Goal: Task Accomplishment & Management: Use online tool/utility

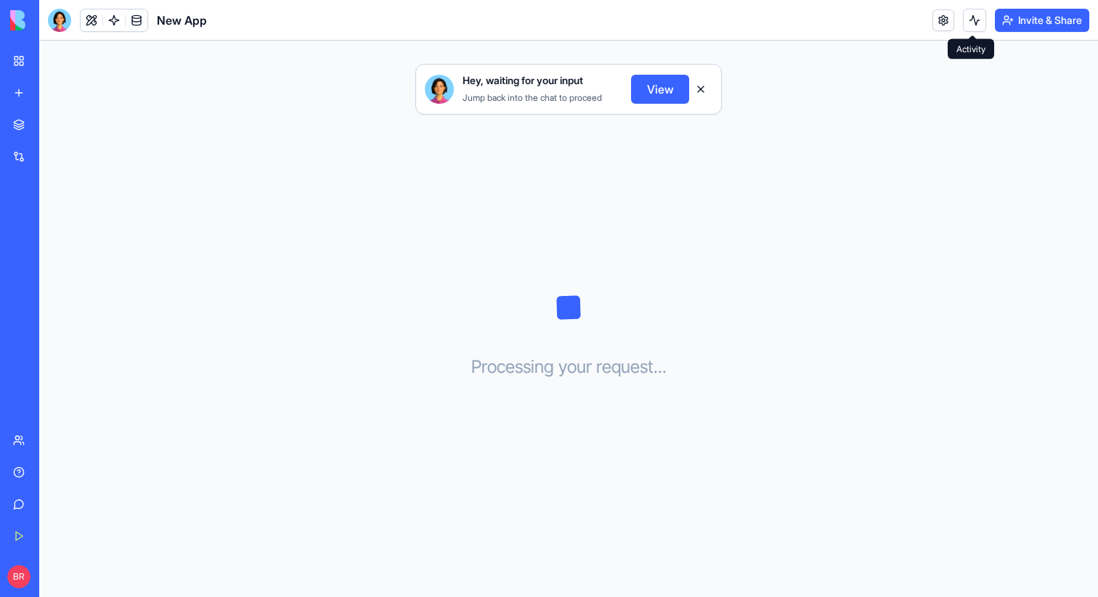
click at [971, 21] on button at bounding box center [974, 20] width 23 height 23
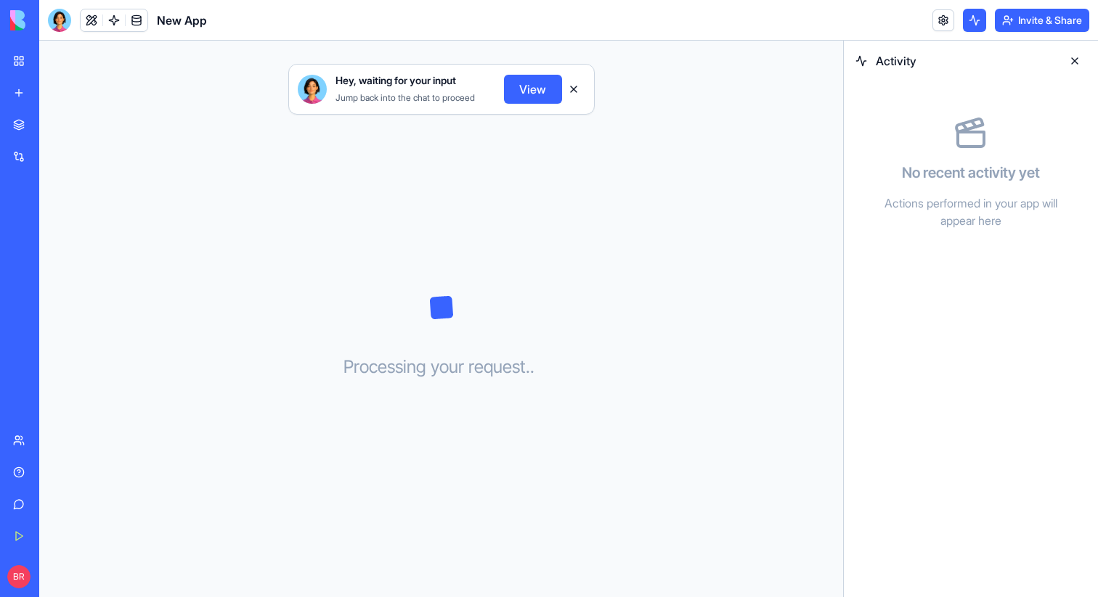
click at [971, 21] on button at bounding box center [974, 20] width 23 height 23
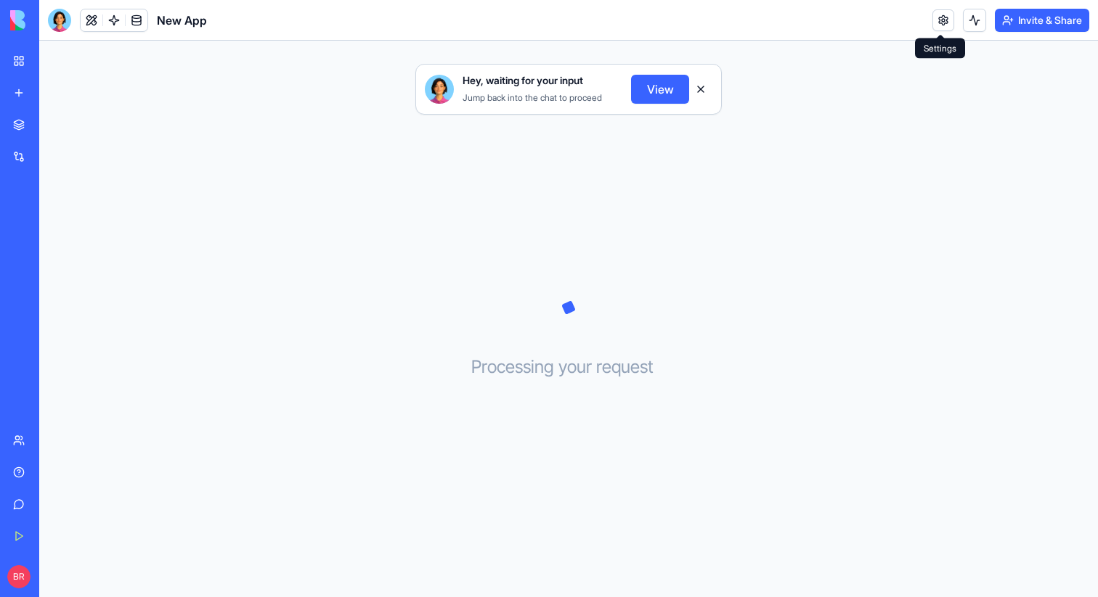
click at [941, 22] on link at bounding box center [943, 20] width 22 height 22
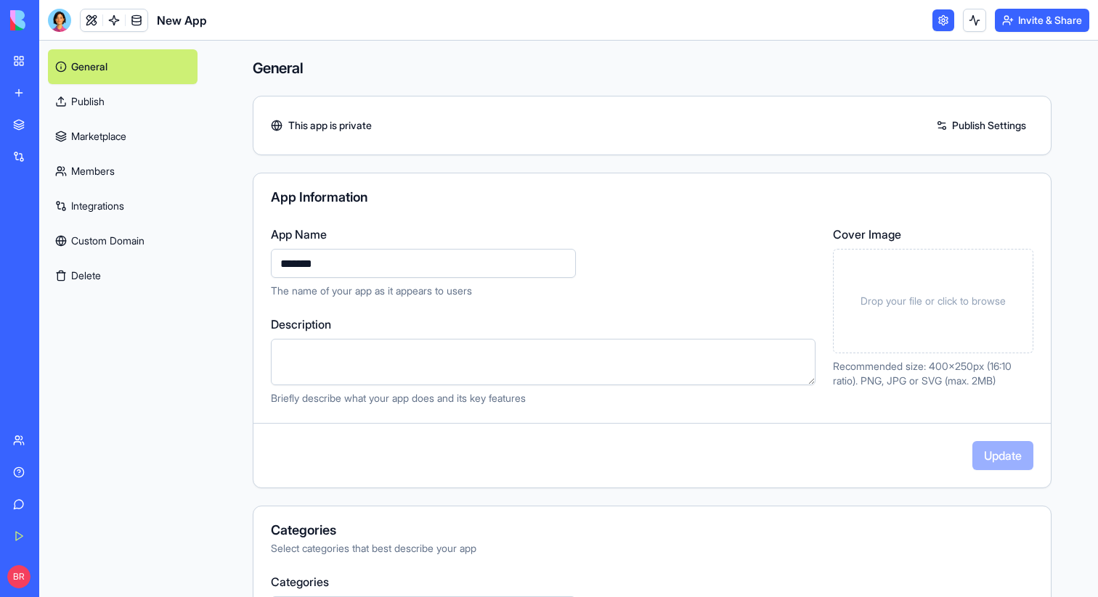
click at [941, 22] on link at bounding box center [943, 20] width 22 height 22
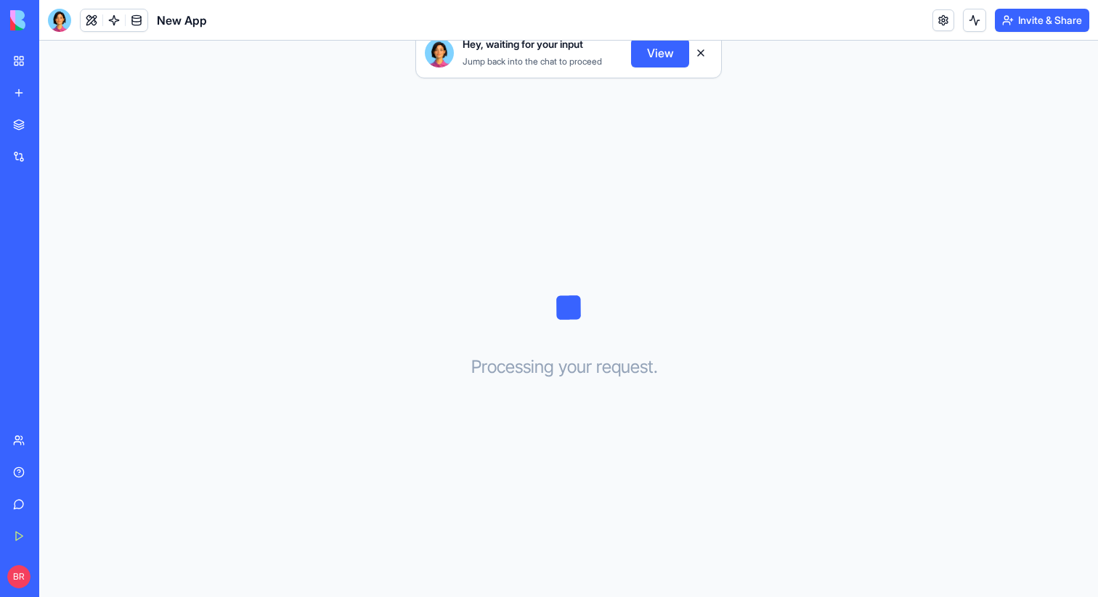
click at [941, 22] on link at bounding box center [943, 20] width 22 height 22
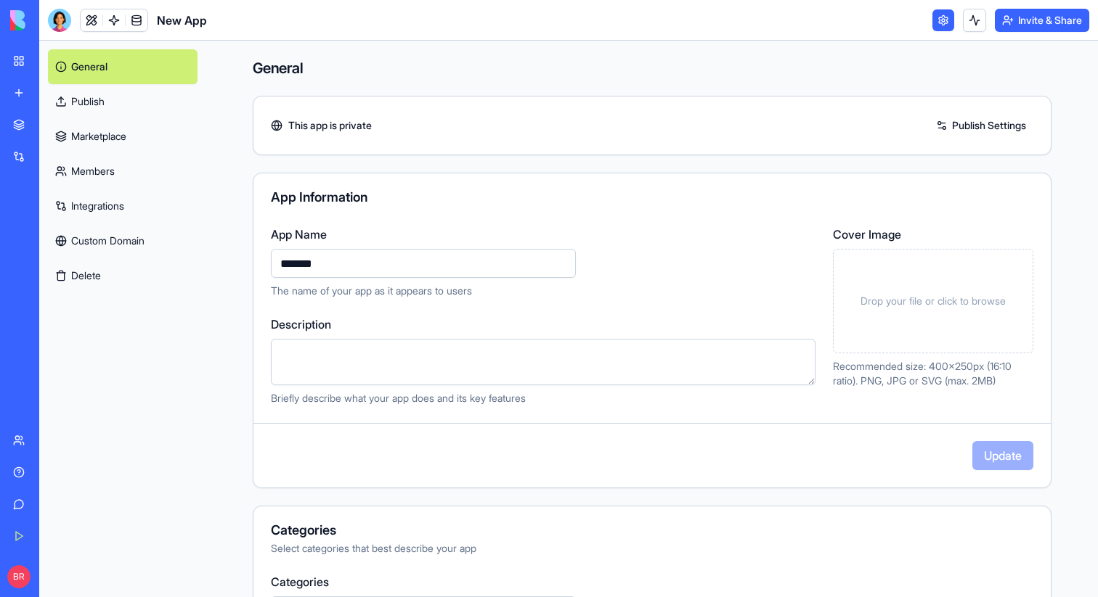
click at [942, 17] on link at bounding box center [943, 20] width 22 height 22
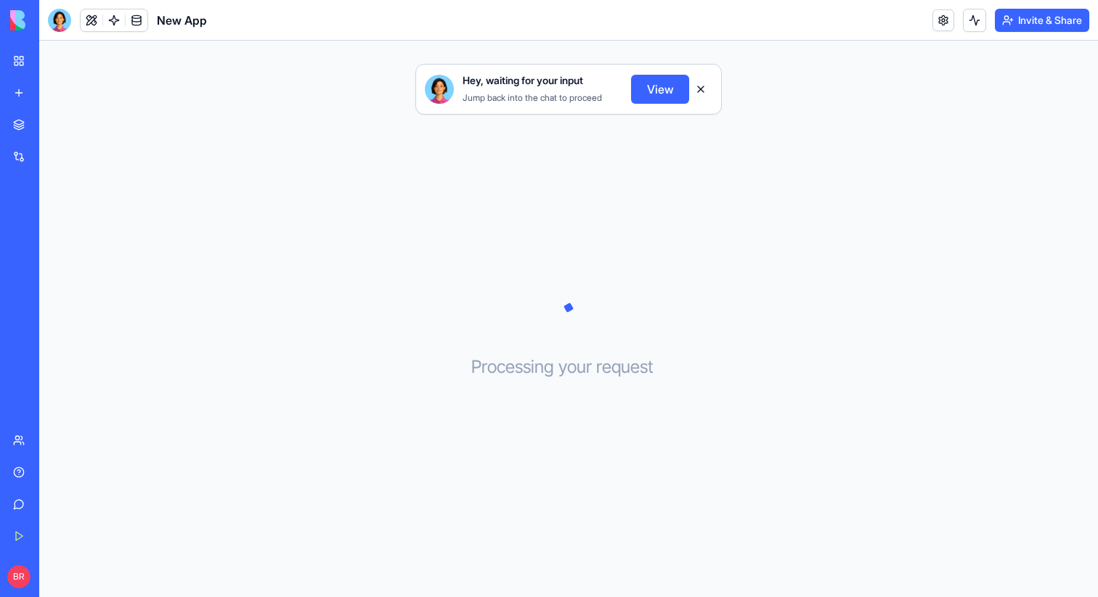
click at [661, 90] on button "View" at bounding box center [660, 89] width 58 height 29
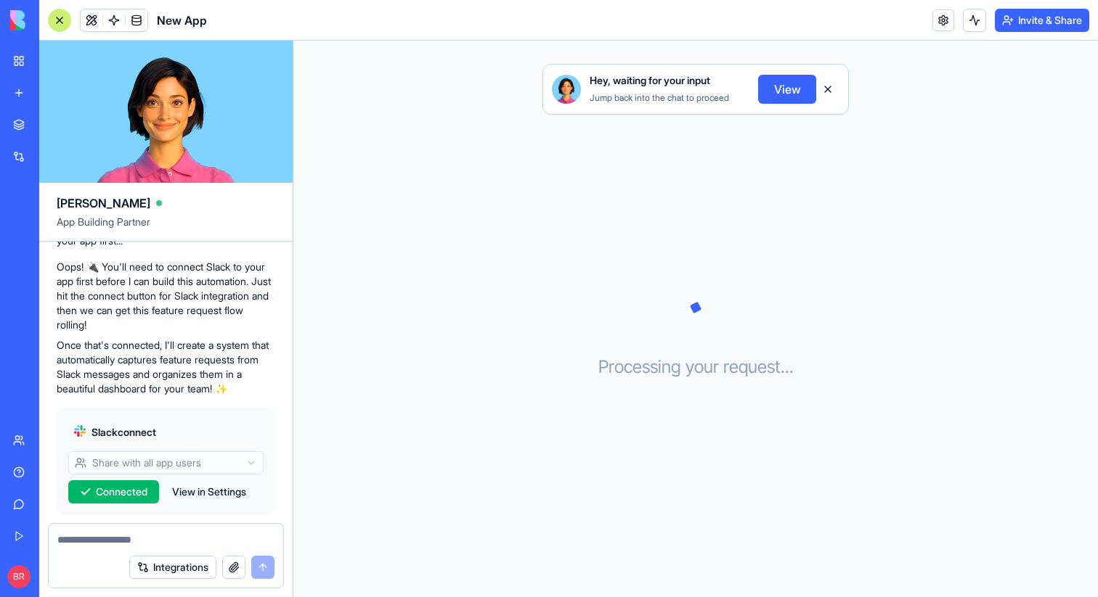
scroll to position [258, 0]
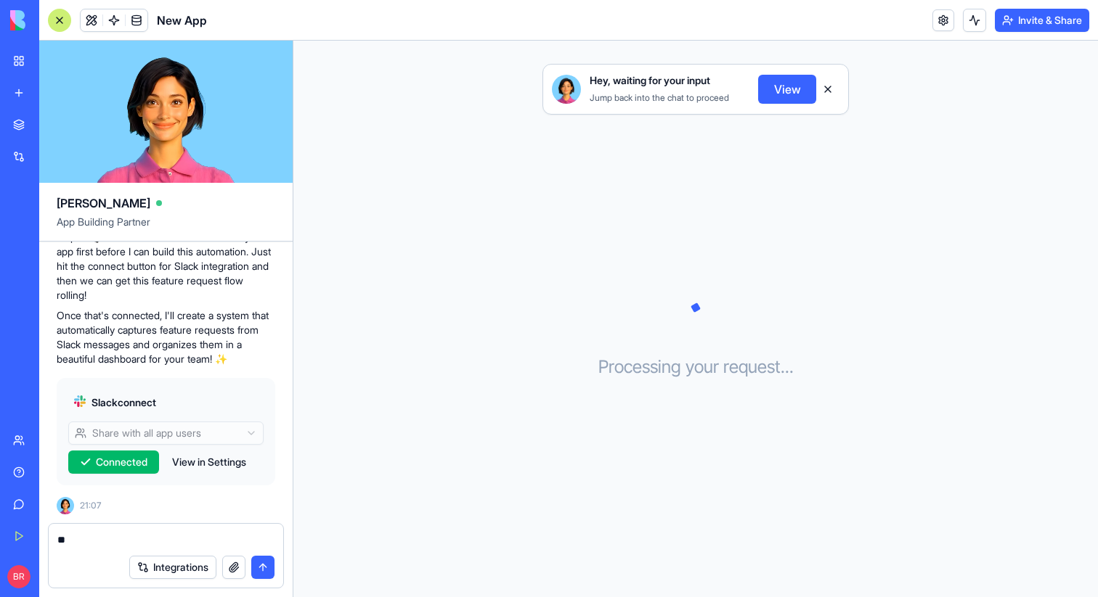
type textarea "*"
type textarea "********"
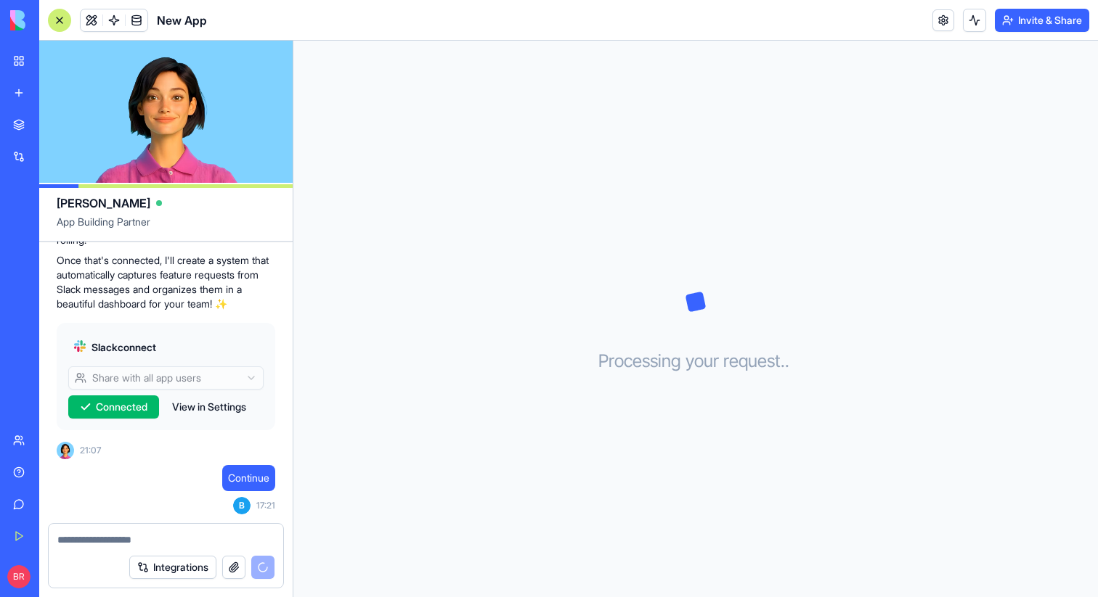
scroll to position [398, 0]
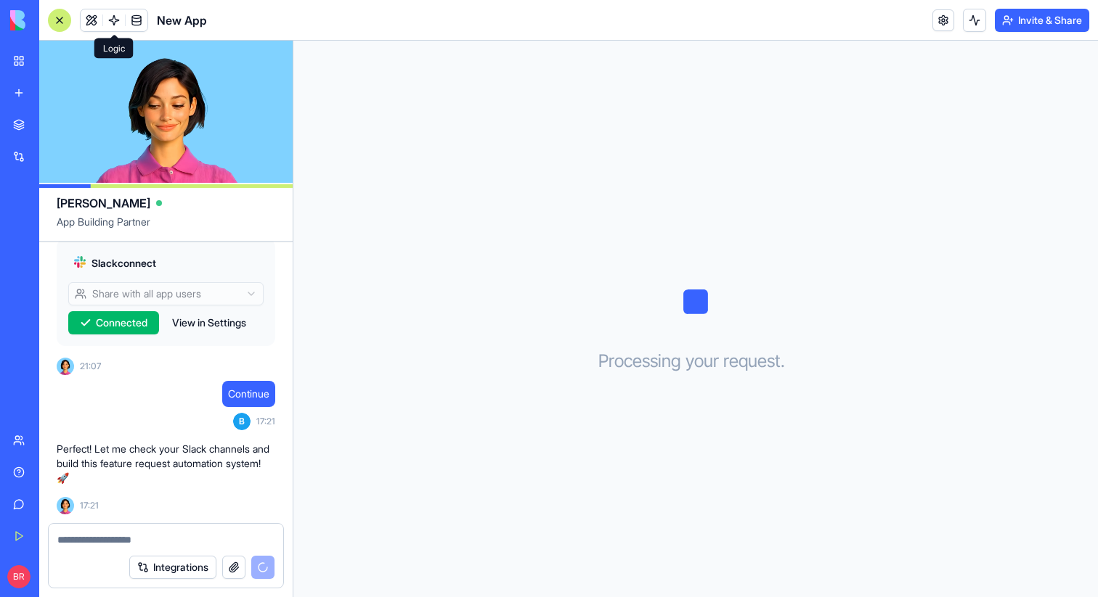
click at [116, 17] on link at bounding box center [114, 20] width 22 height 22
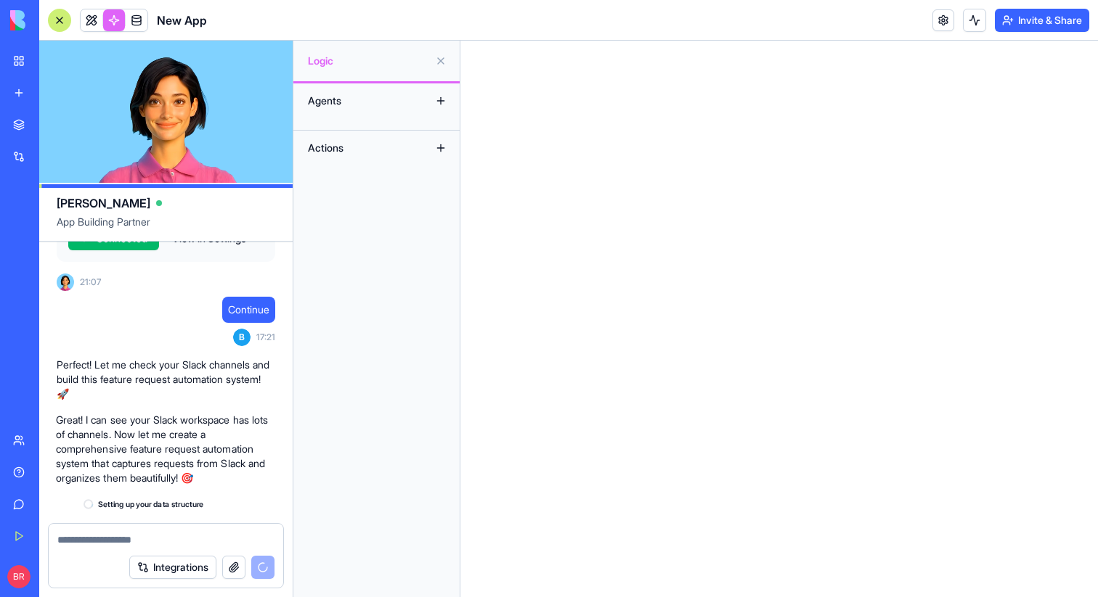
scroll to position [508, 0]
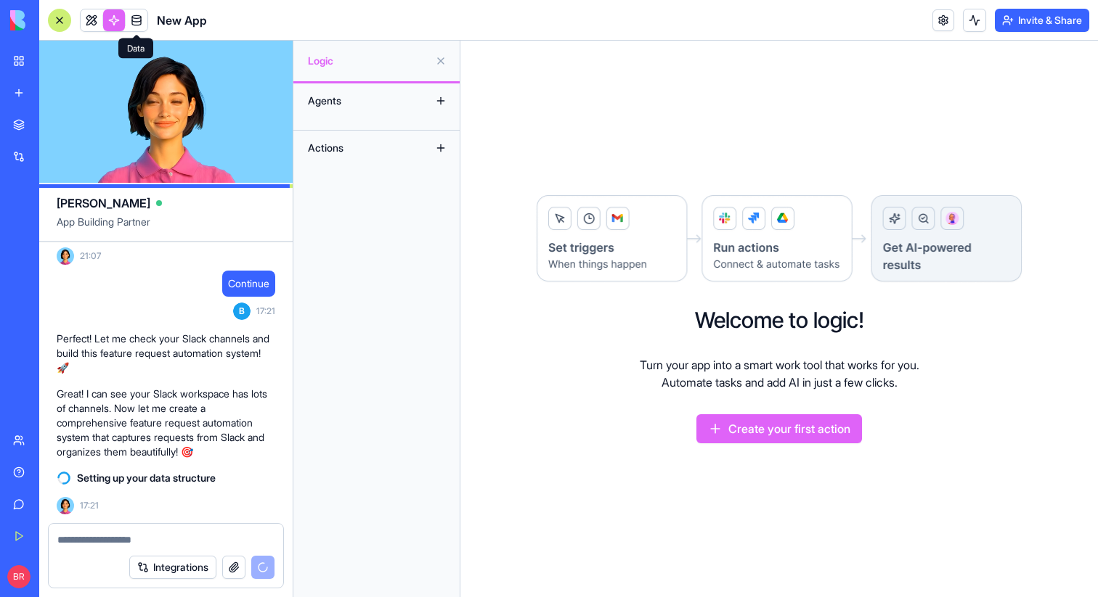
click at [116, 18] on span at bounding box center [136, 20] width 41 height 41
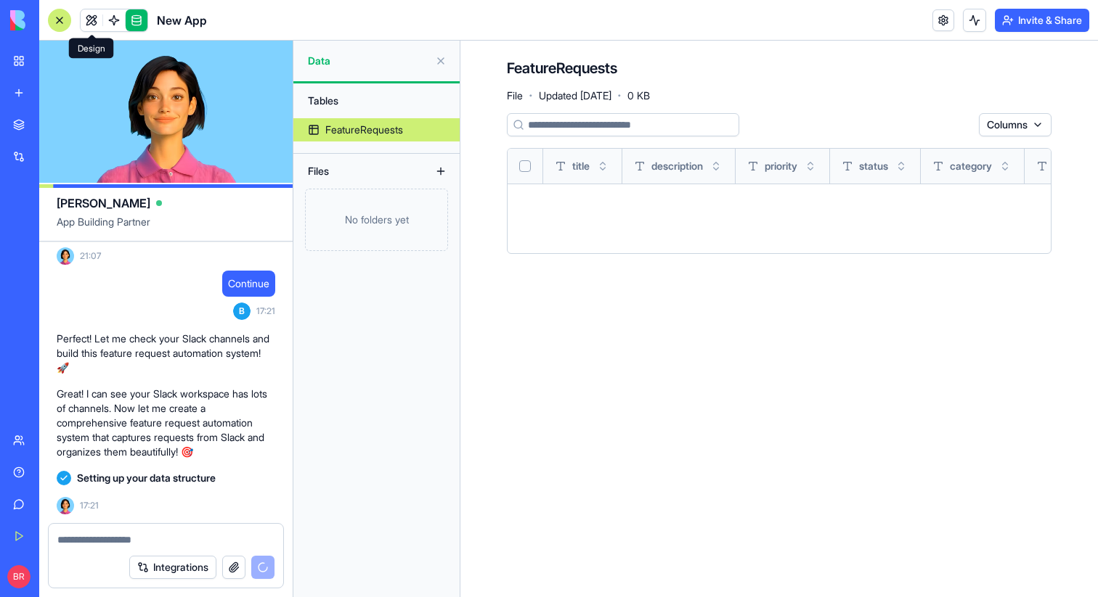
click at [61, 22] on div at bounding box center [59, 20] width 23 height 23
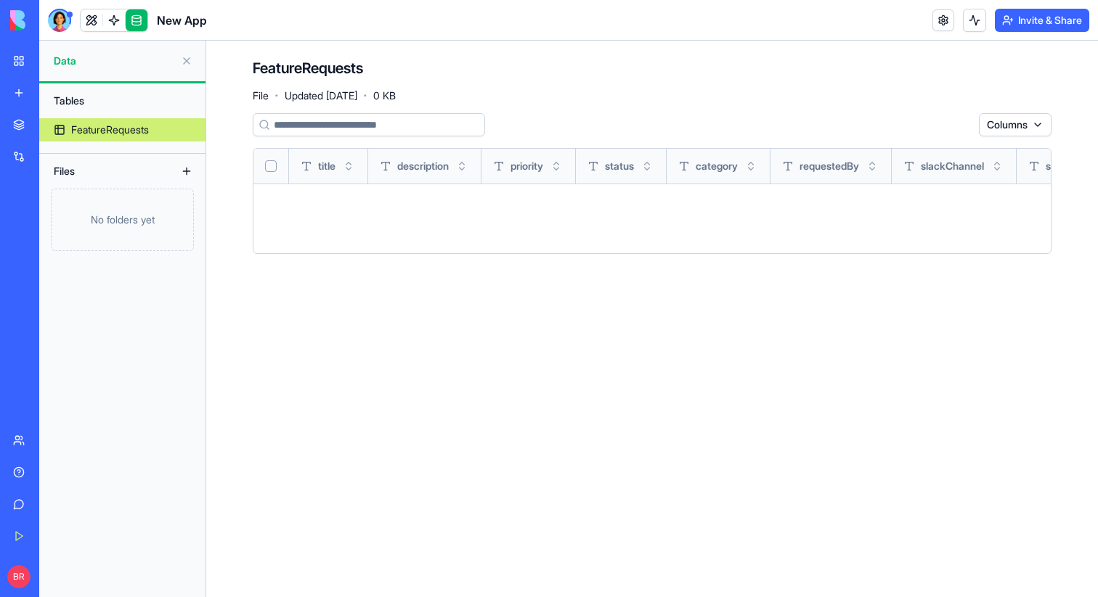
click at [61, 22] on div at bounding box center [59, 20] width 23 height 23
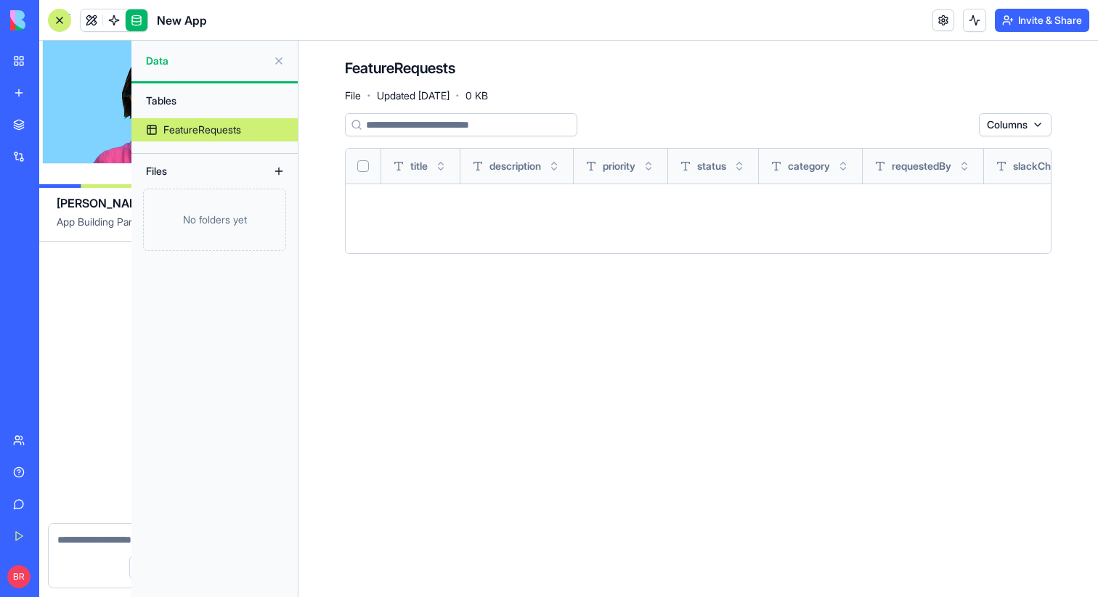
scroll to position [508, 0]
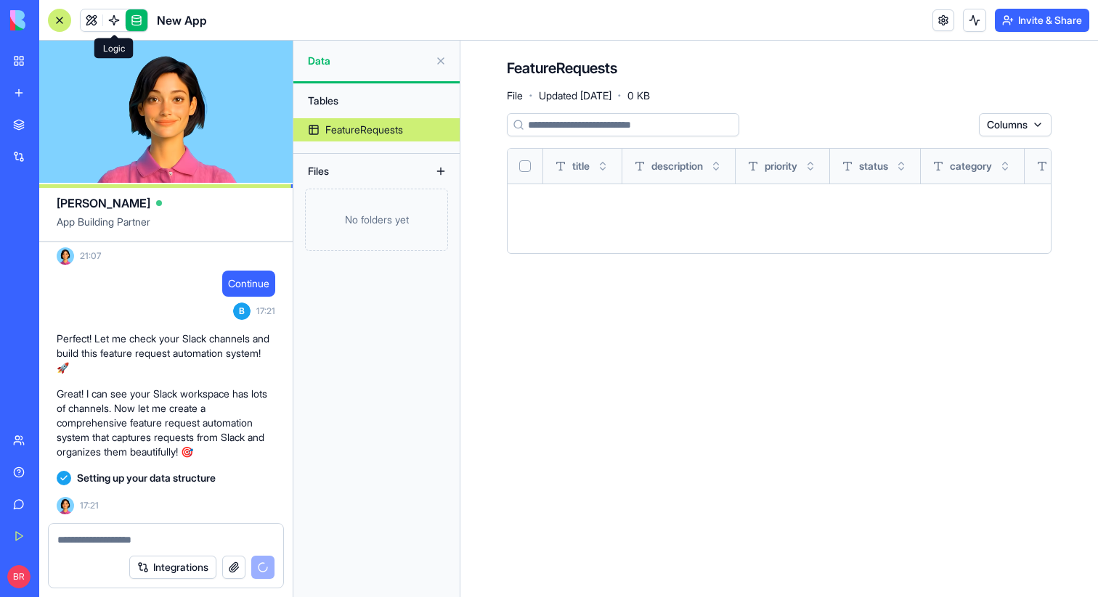
click at [121, 23] on link at bounding box center [114, 20] width 22 height 22
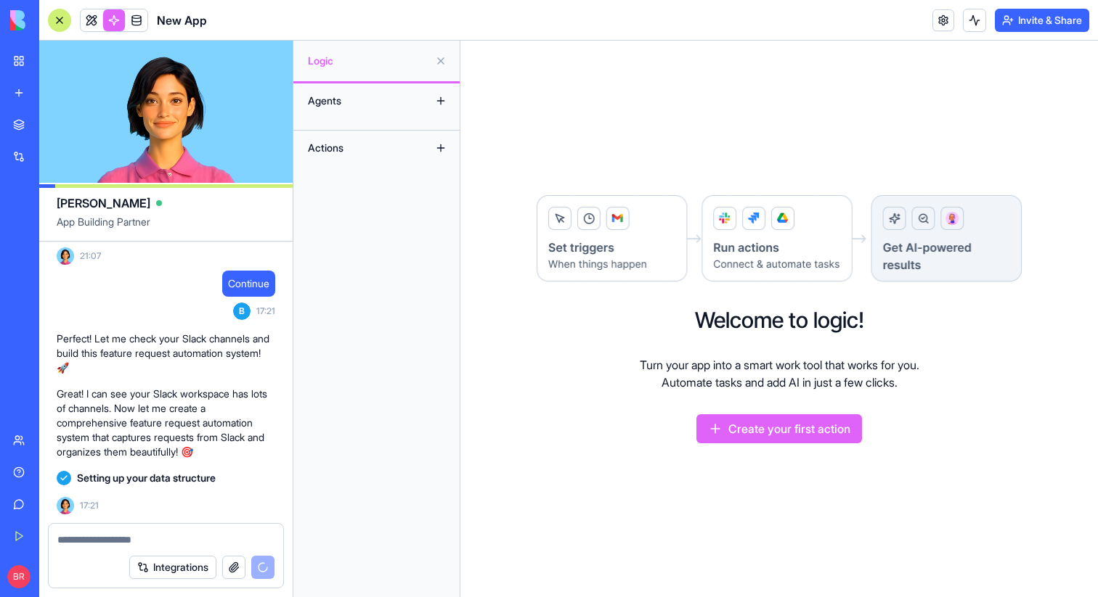
click at [324, 105] on div "Agents" at bounding box center [359, 100] width 116 height 23
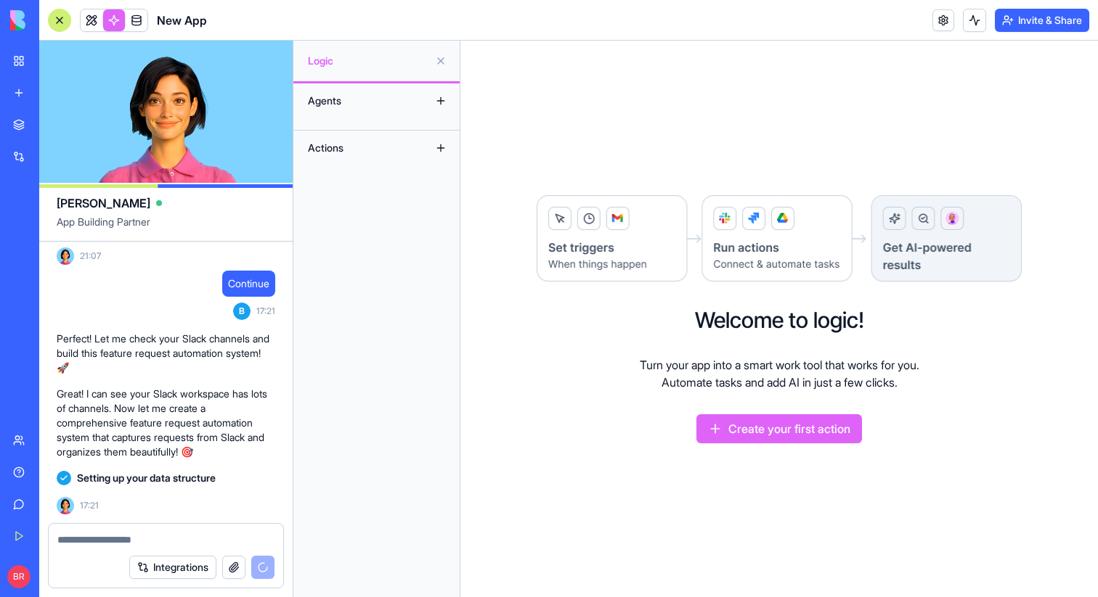
click at [442, 99] on button at bounding box center [440, 100] width 23 height 23
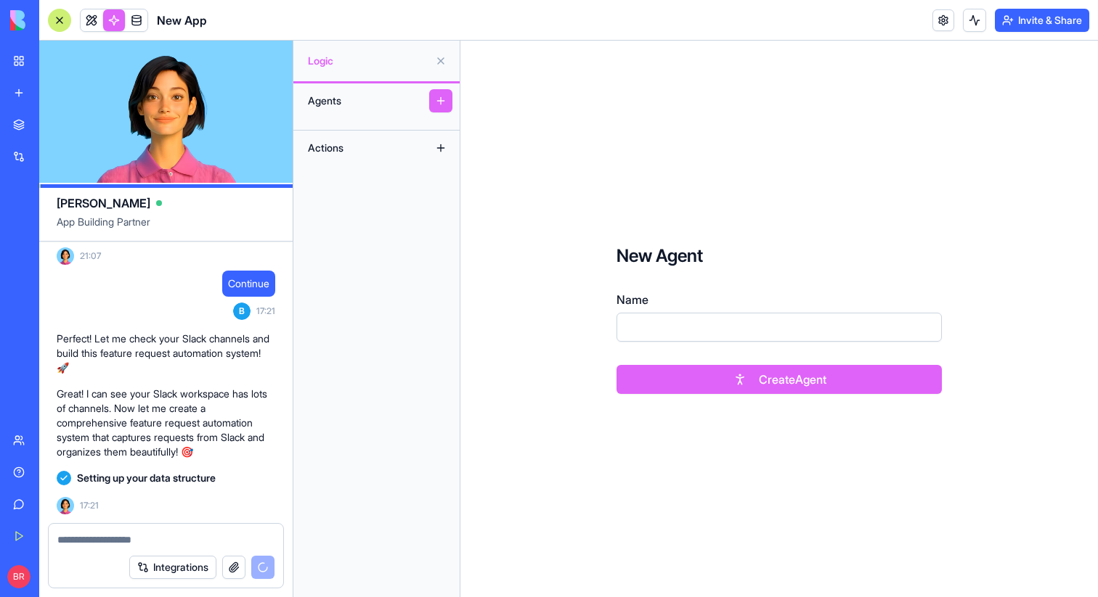
click at [326, 62] on span "Logic" at bounding box center [368, 61] width 121 height 15
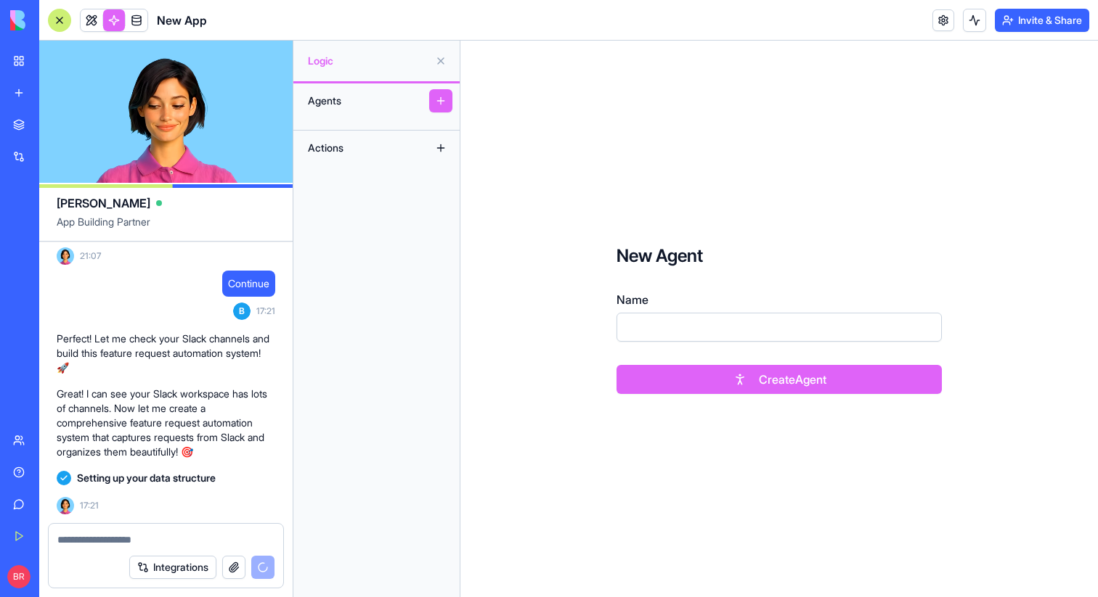
click at [441, 61] on button at bounding box center [440, 60] width 23 height 23
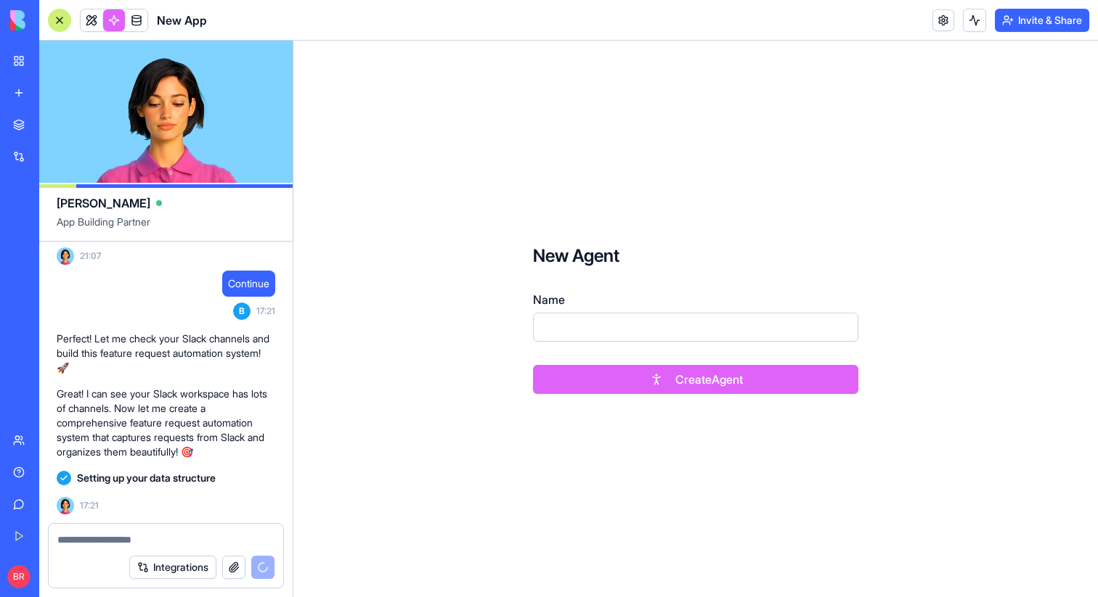
click at [115, 23] on link at bounding box center [114, 20] width 22 height 22
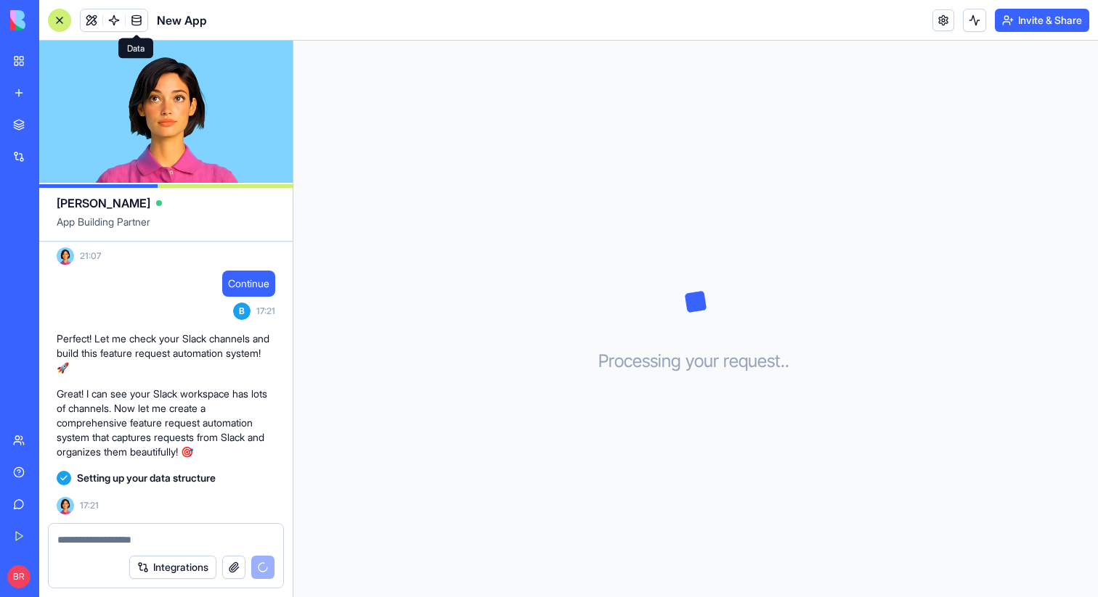
click at [133, 19] on link at bounding box center [137, 20] width 22 height 22
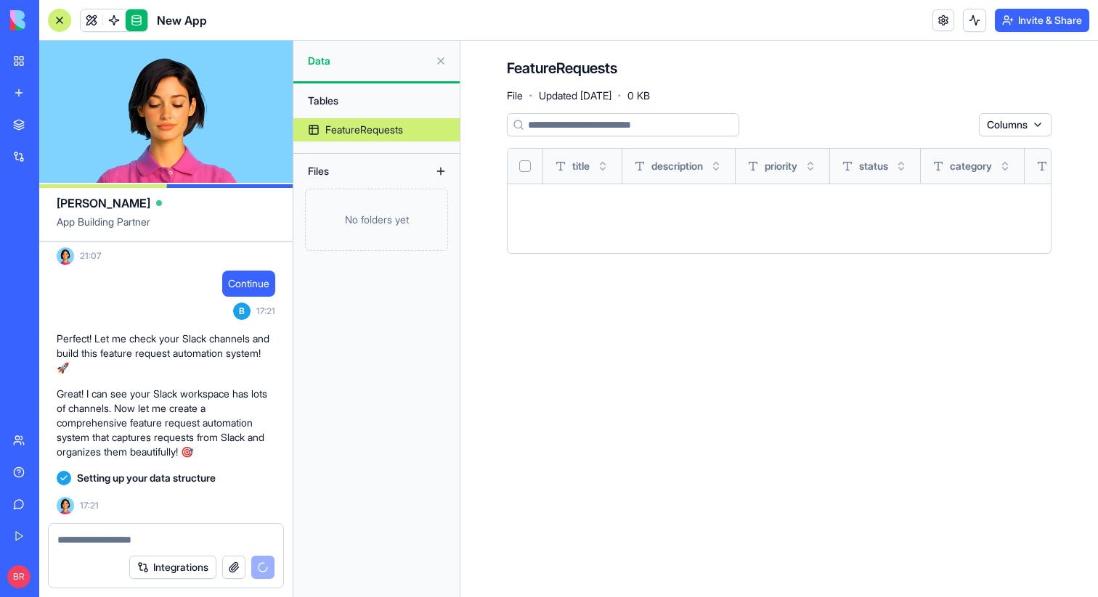
click at [133, 19] on link at bounding box center [137, 20] width 22 height 22
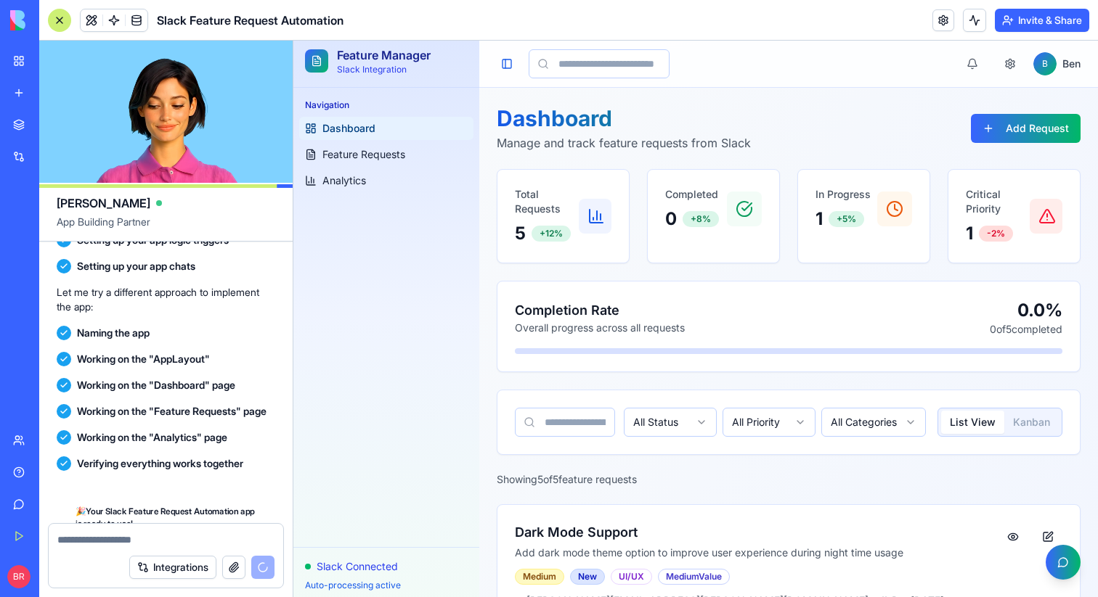
scroll to position [1089, 0]
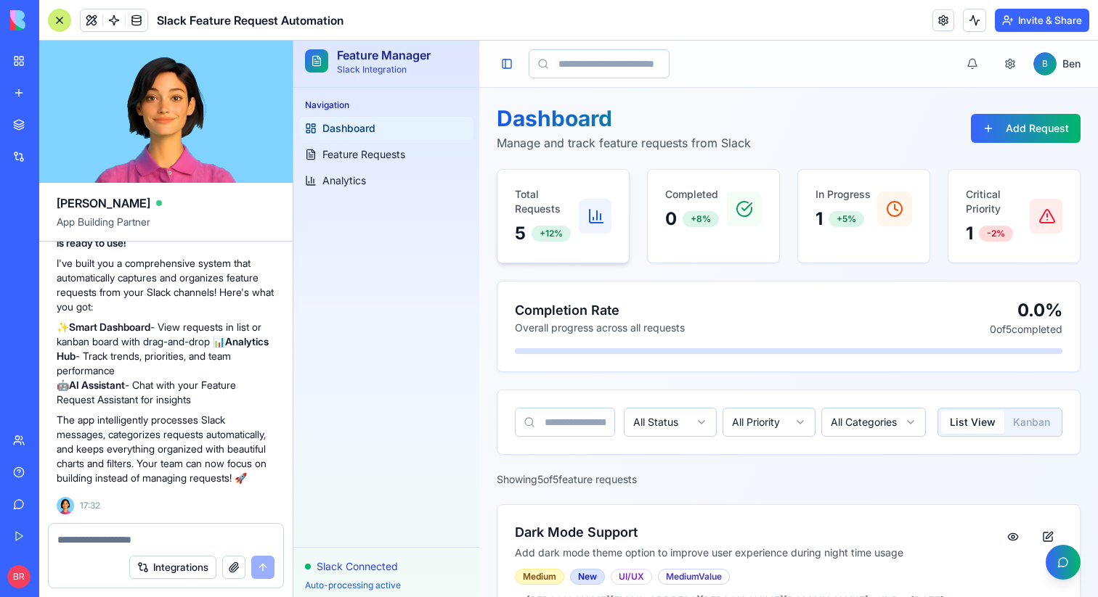
click at [537, 200] on p "Total Requests" at bounding box center [547, 201] width 64 height 29
click at [369, 158] on span "Feature Requests" at bounding box center [363, 154] width 83 height 15
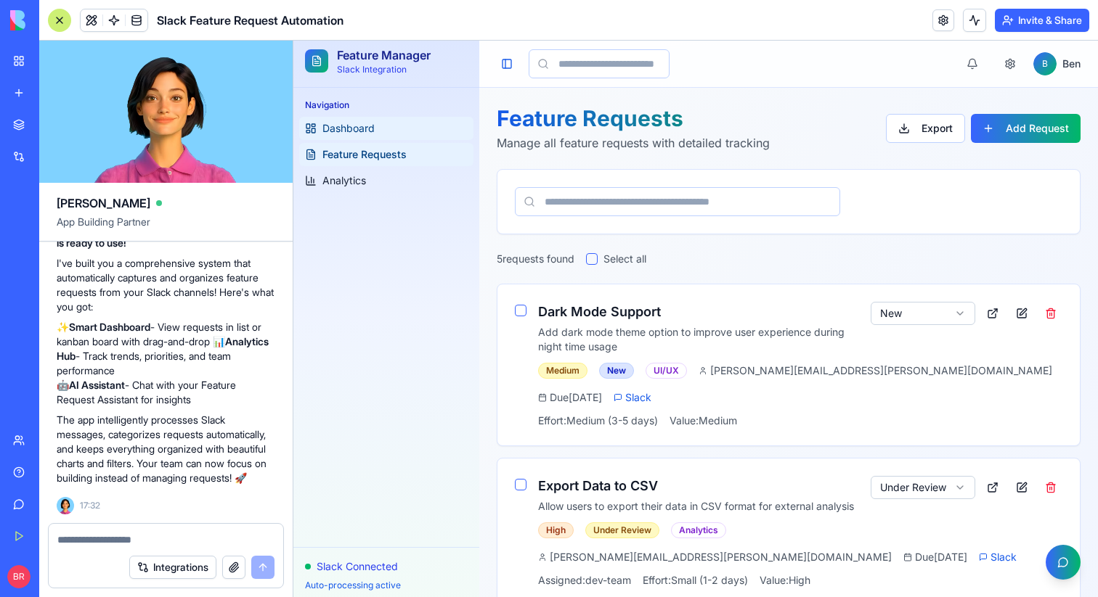
click at [364, 127] on span "Dashboard" at bounding box center [348, 128] width 52 height 15
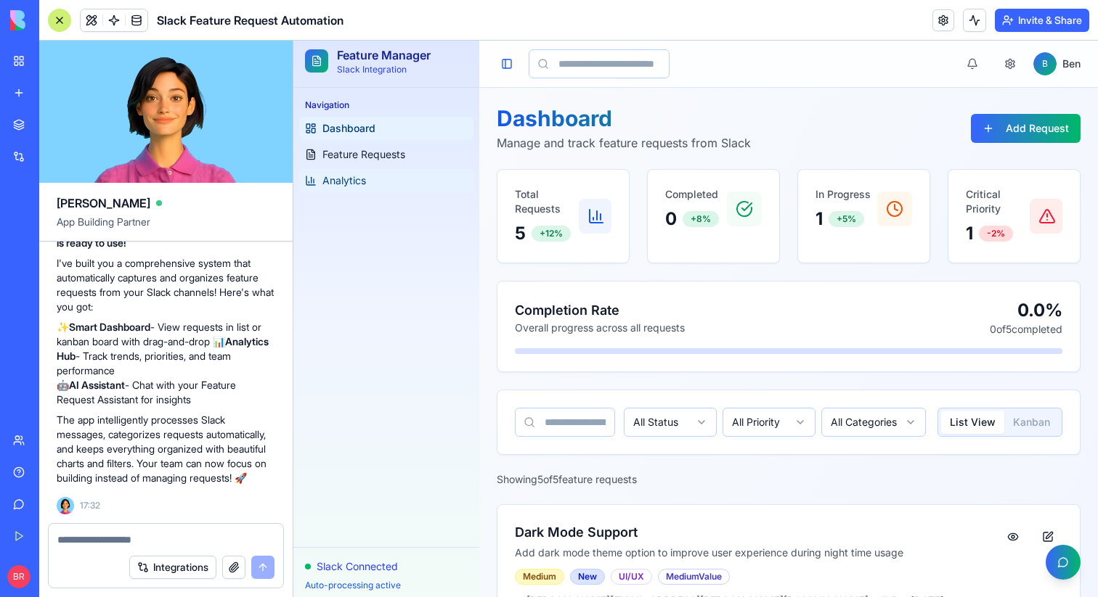
click at [373, 187] on link "Analytics" at bounding box center [386, 180] width 174 height 23
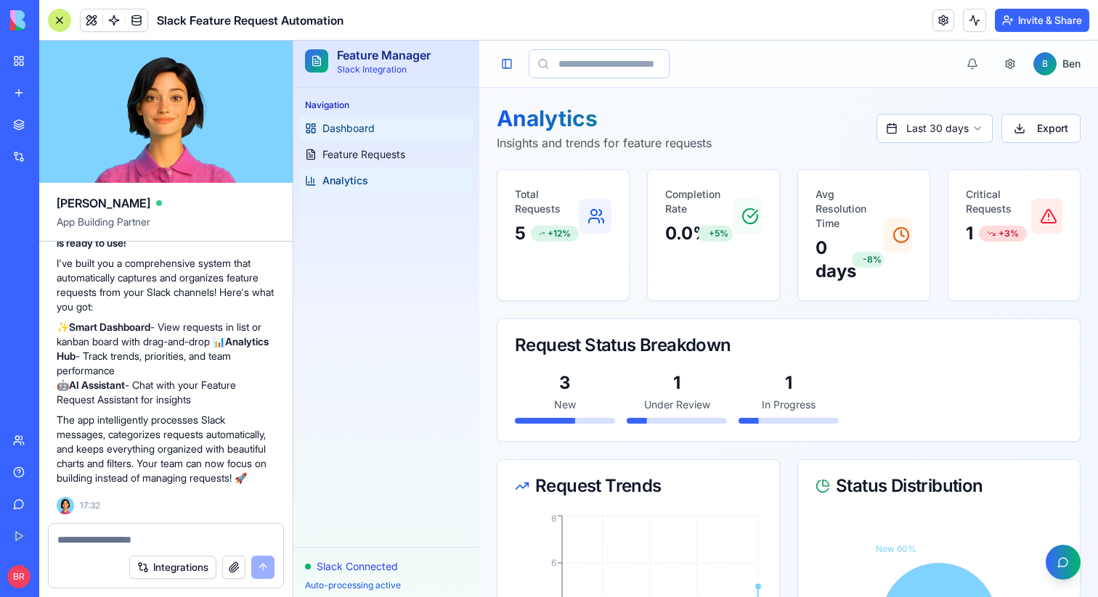
click at [367, 122] on span "Dashboard" at bounding box center [348, 128] width 52 height 15
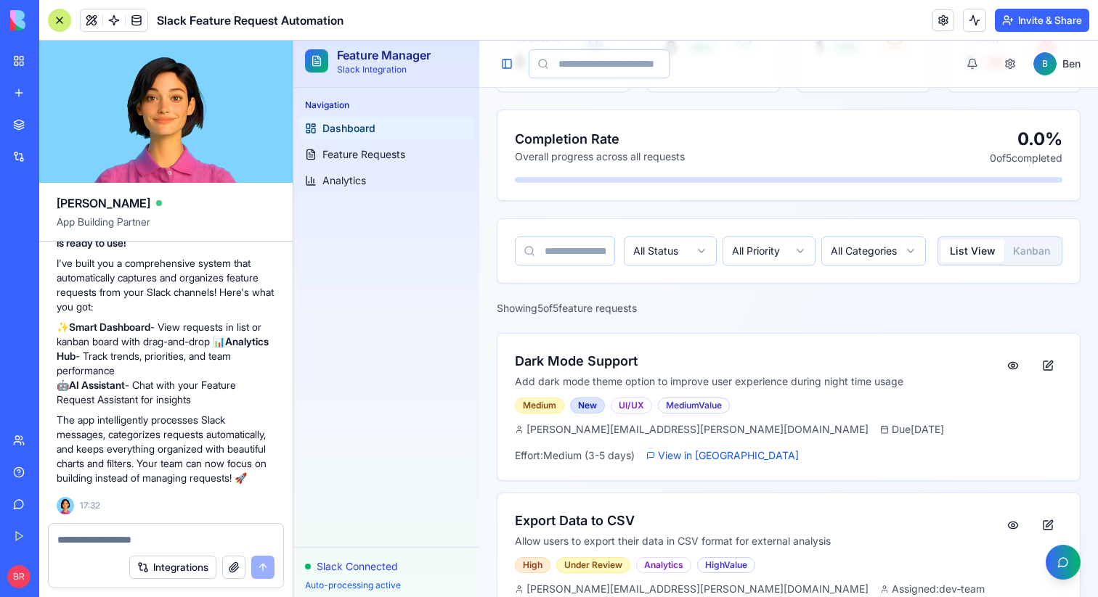
scroll to position [189, 0]
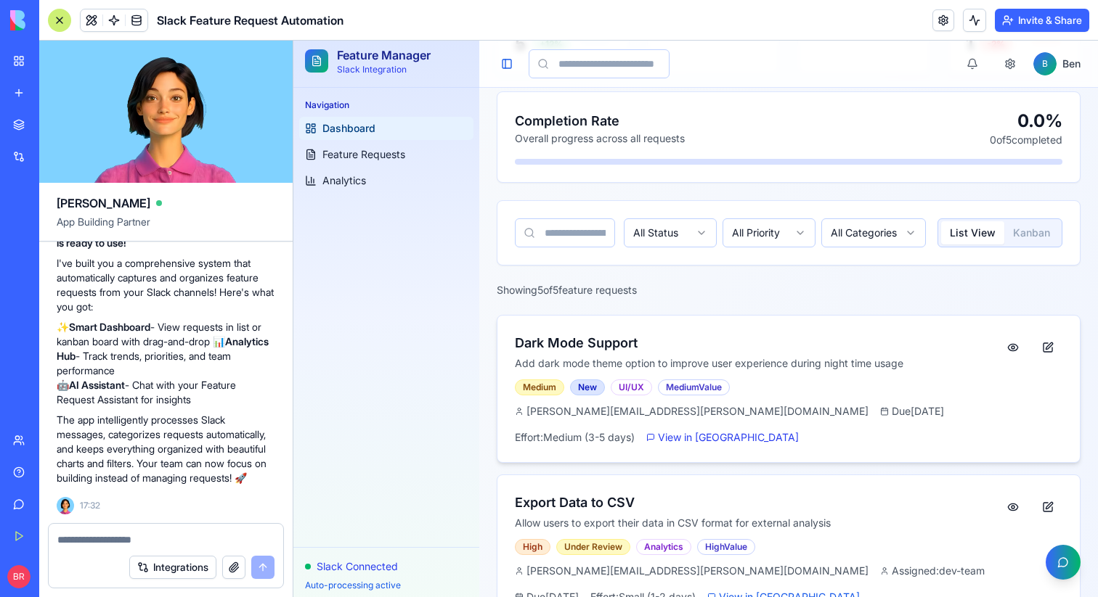
click at [799, 430] on span "View in [GEOGRAPHIC_DATA]" at bounding box center [728, 437] width 141 height 15
click at [1020, 350] on button at bounding box center [1012, 347] width 29 height 29
click at [799, 430] on span "View in [GEOGRAPHIC_DATA]" at bounding box center [728, 437] width 141 height 15
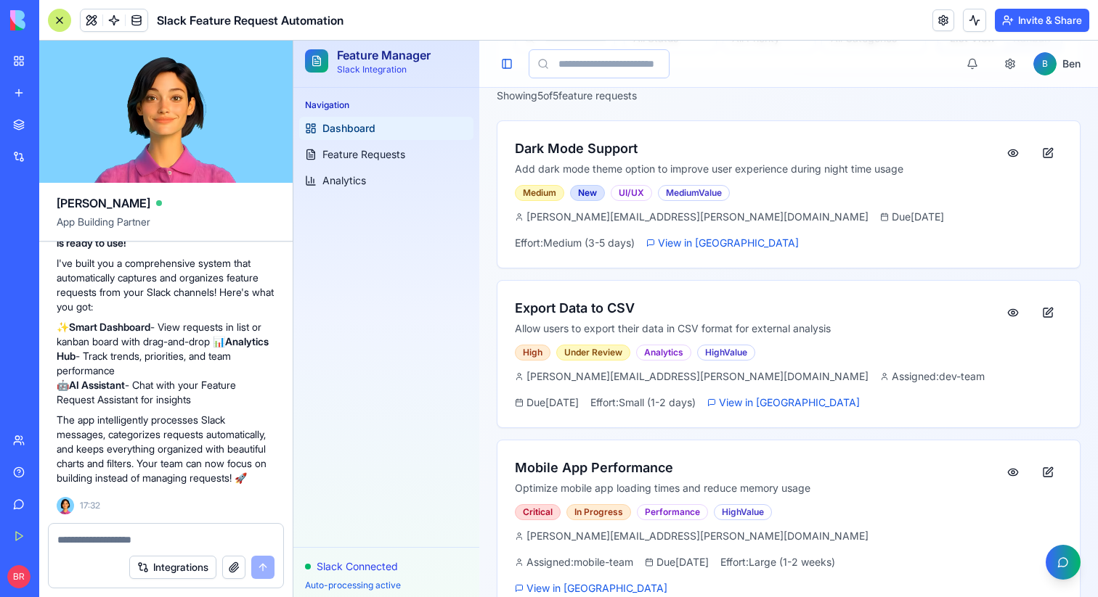
scroll to position [400, 0]
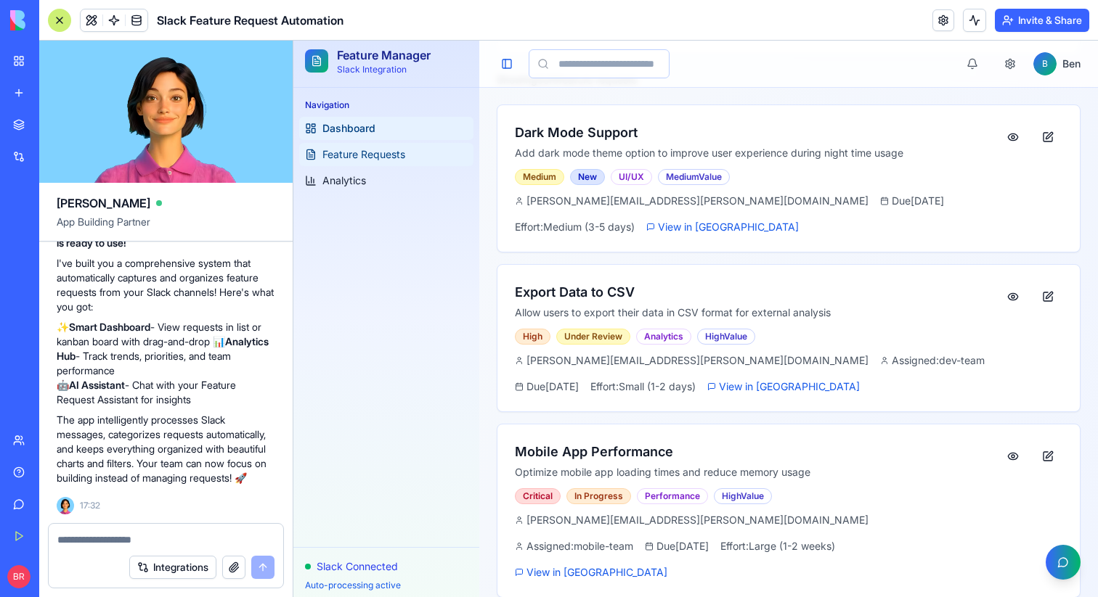
click at [367, 154] on span "Feature Requests" at bounding box center [363, 154] width 83 height 15
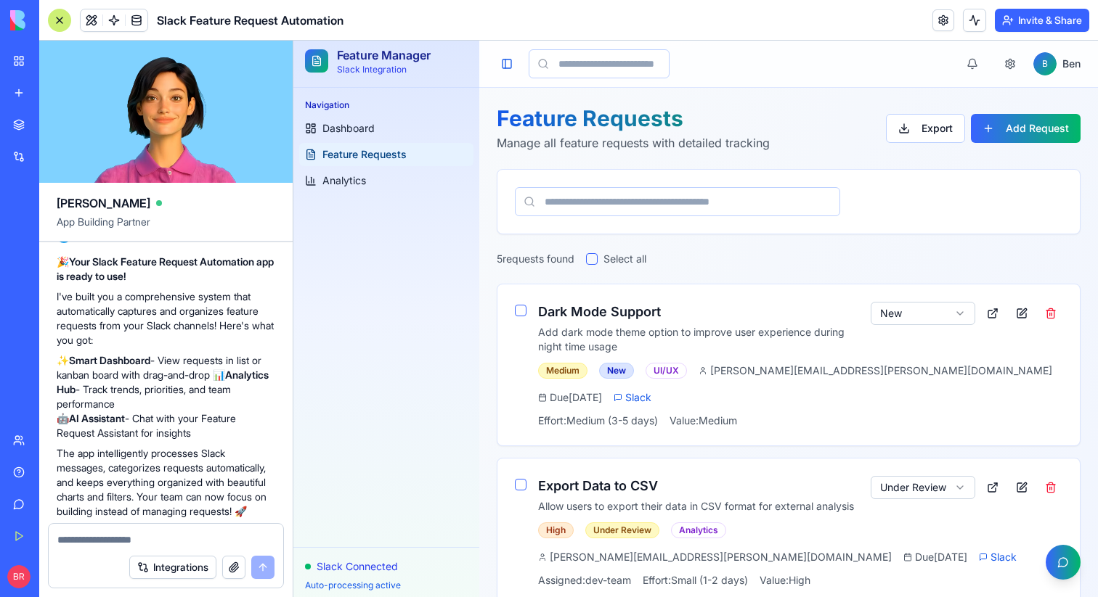
scroll to position [1089, 0]
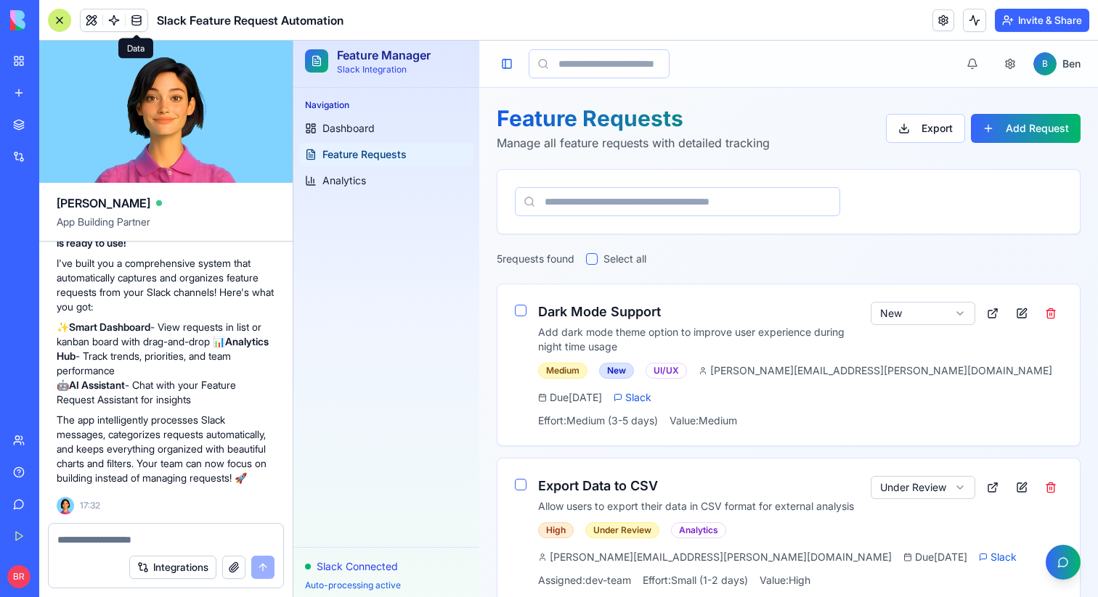
click at [136, 18] on span at bounding box center [136, 20] width 41 height 41
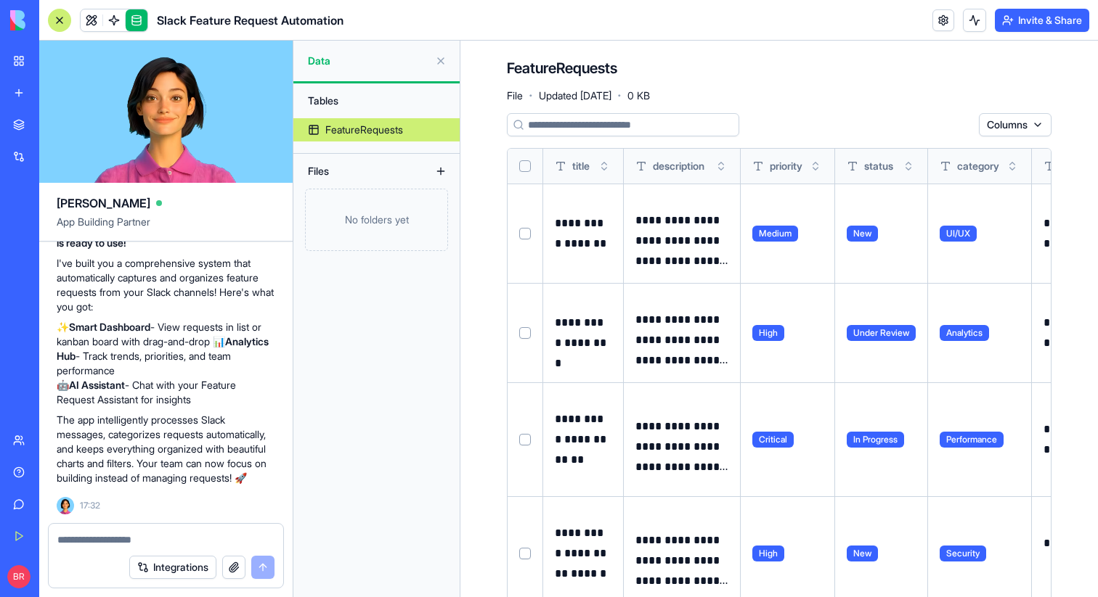
click at [134, 20] on link at bounding box center [137, 20] width 22 height 22
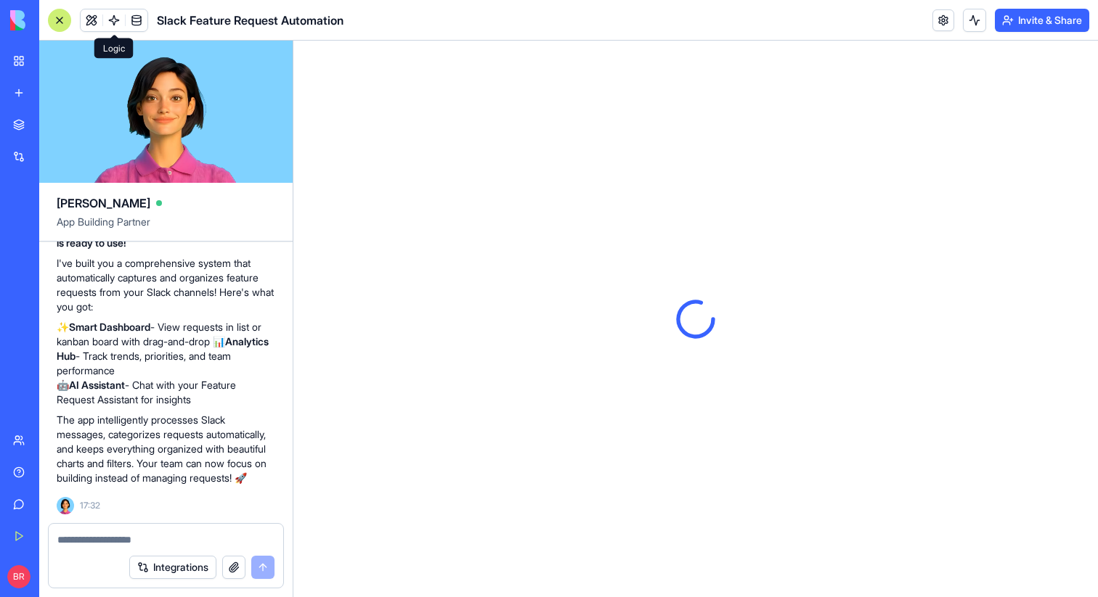
click at [113, 17] on span at bounding box center [114, 20] width 41 height 41
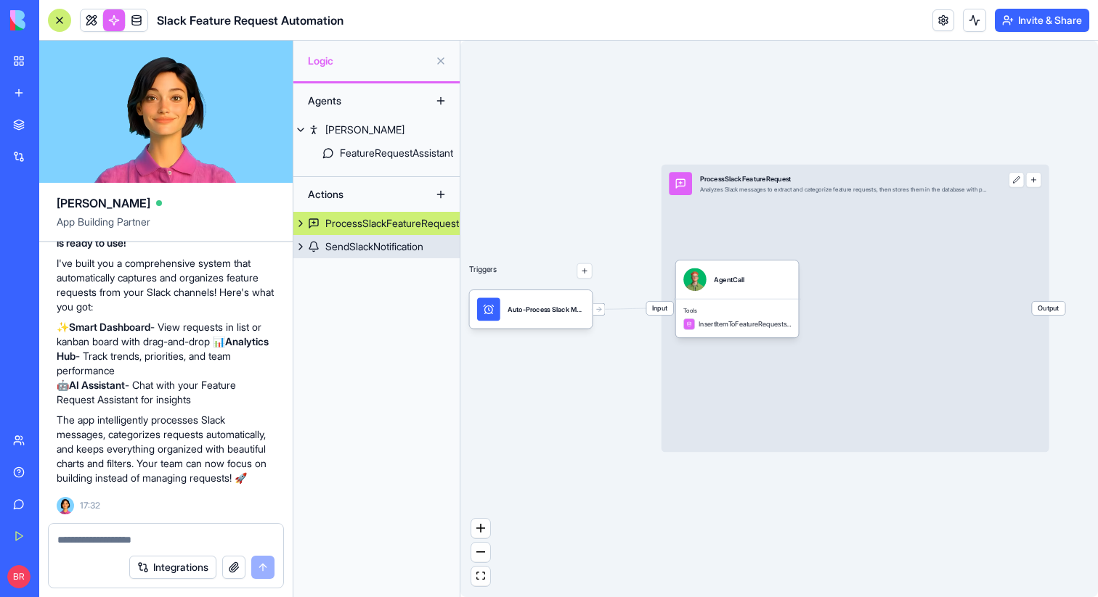
click at [357, 246] on div "SendSlackNotification" at bounding box center [374, 247] width 98 height 15
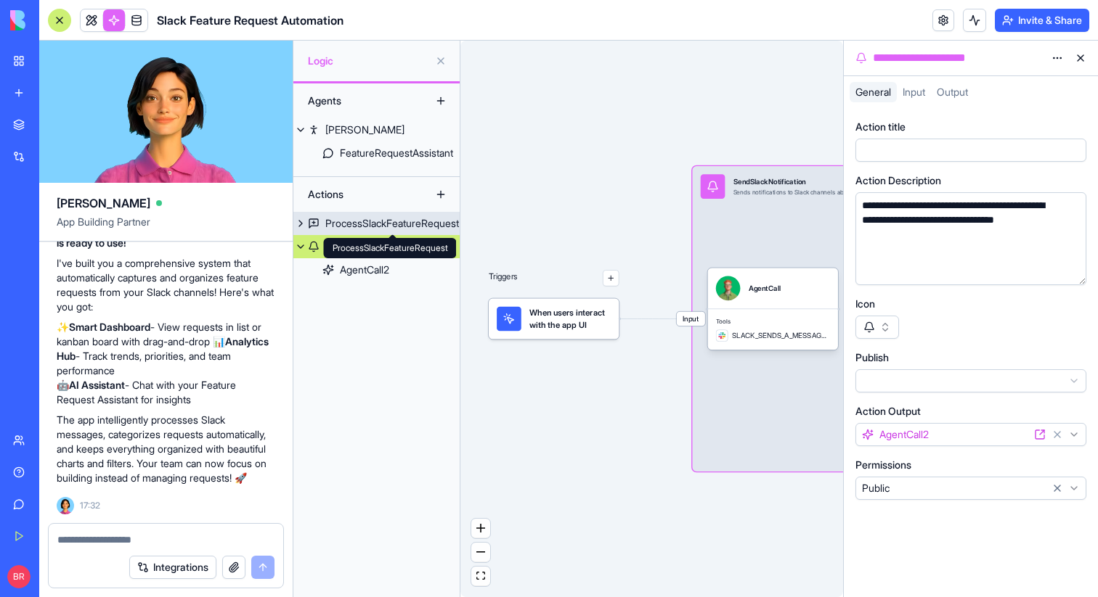
click at [362, 228] on div "ProcessSlackFeatureRequest" at bounding box center [392, 223] width 134 height 15
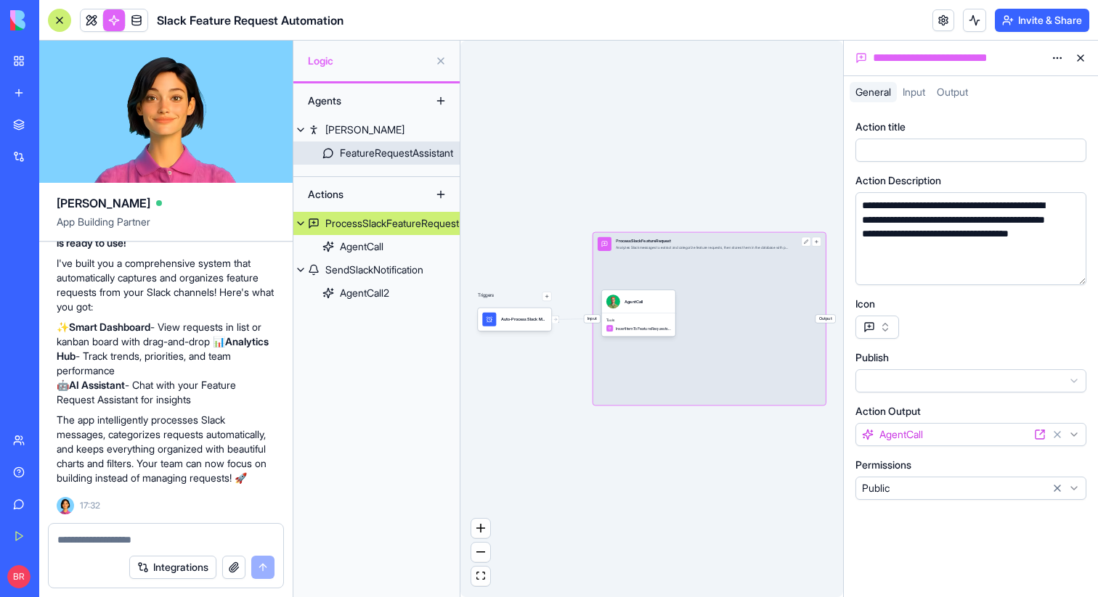
click at [375, 159] on div "FeatureRequestAssistant" at bounding box center [396, 153] width 113 height 15
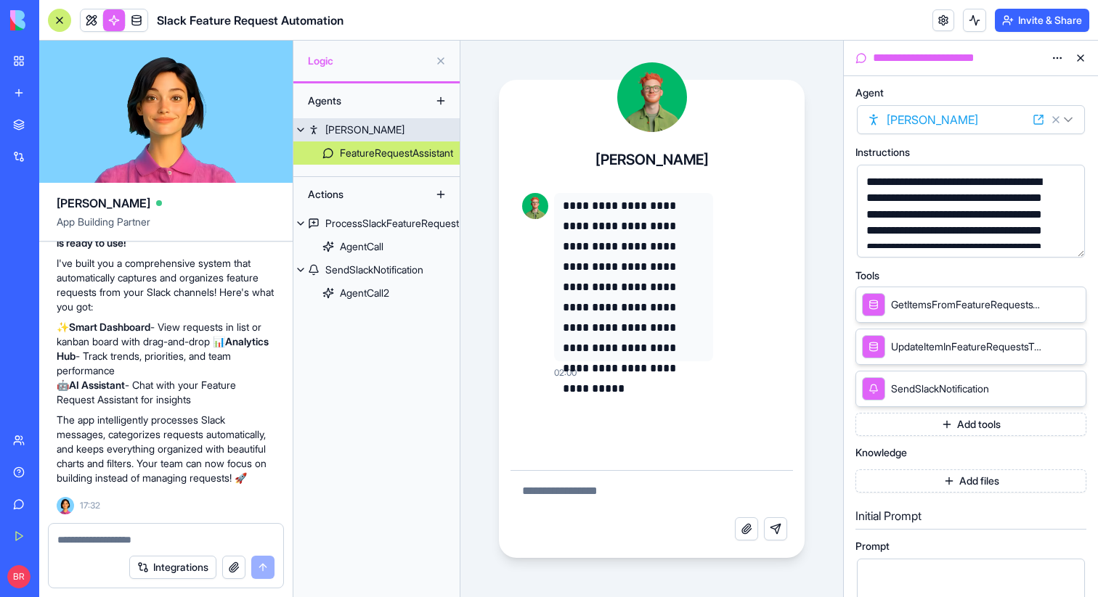
click at [351, 133] on link "[PERSON_NAME]" at bounding box center [376, 129] width 166 height 23
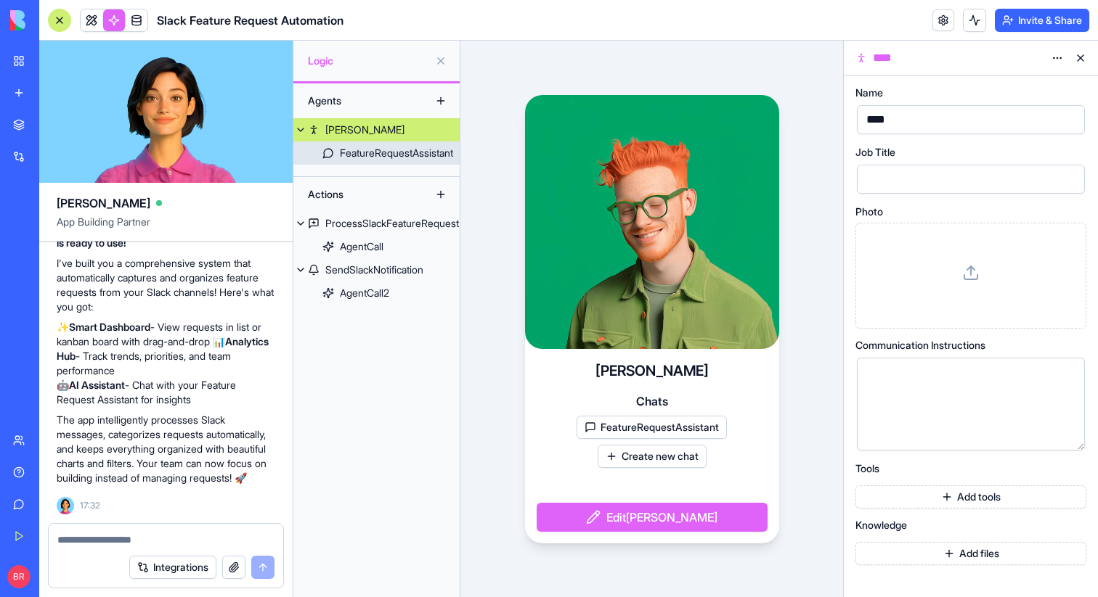
click at [358, 149] on div "FeatureRequestAssistant" at bounding box center [396, 153] width 113 height 15
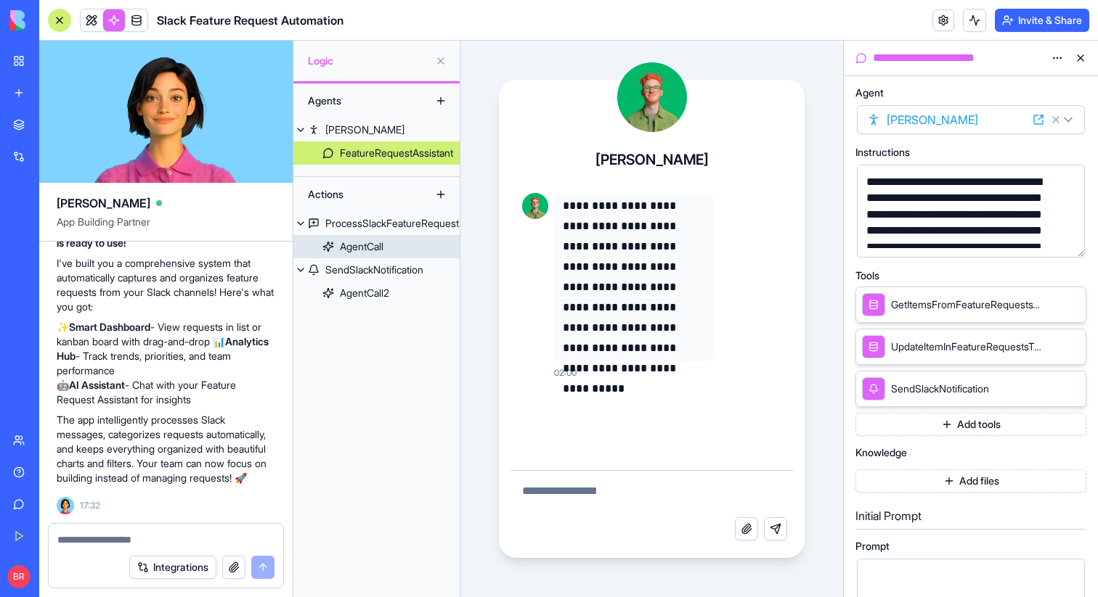
click at [386, 248] on link "AgentCall" at bounding box center [376, 246] width 166 height 23
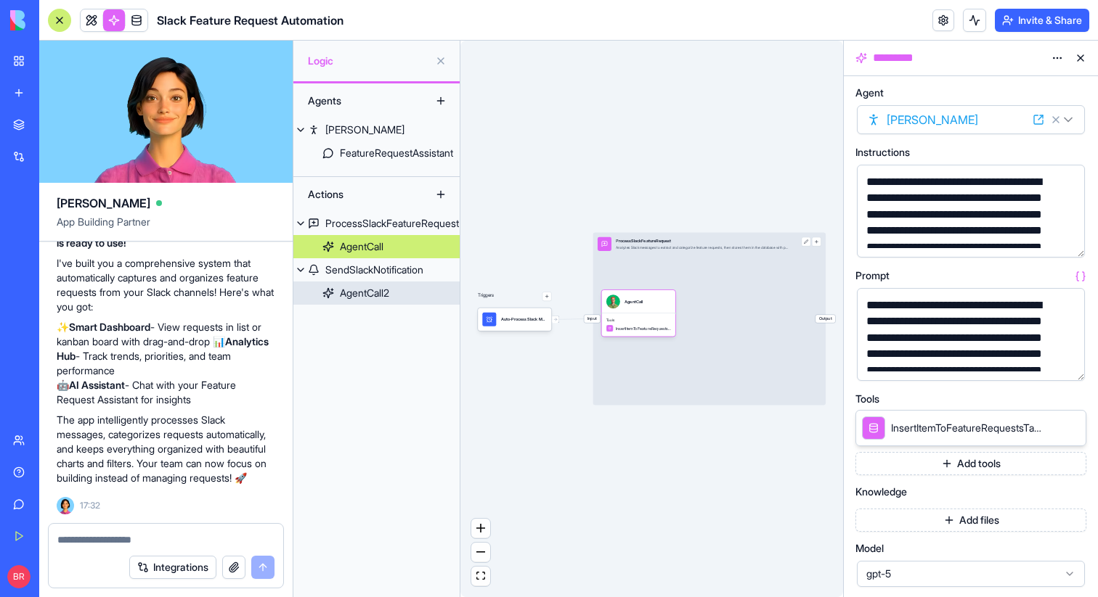
click at [359, 291] on div "AgentCall2" at bounding box center [364, 293] width 49 height 15
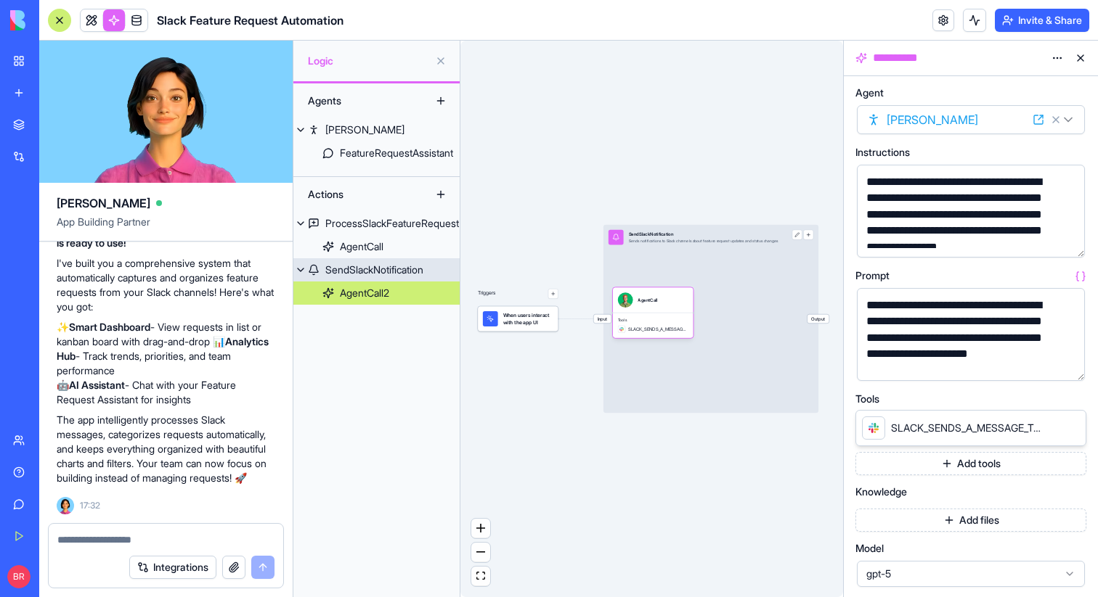
click at [362, 274] on div "SendSlackNotification" at bounding box center [374, 270] width 98 height 15
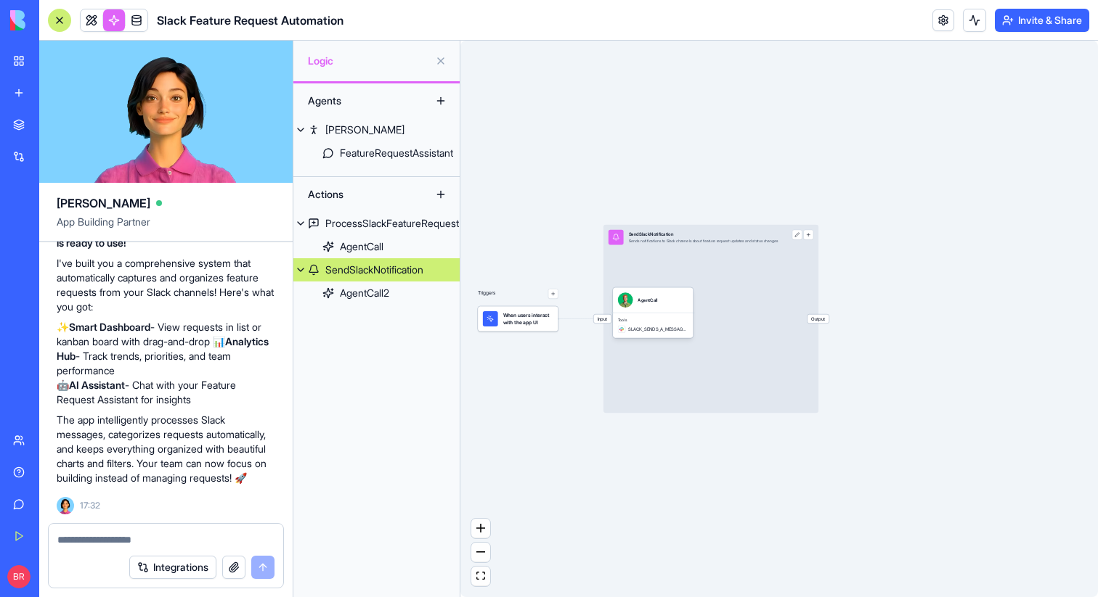
click at [555, 299] on div "Triggers" at bounding box center [518, 300] width 81 height 62
click at [553, 293] on button "button" at bounding box center [553, 294] width 10 height 10
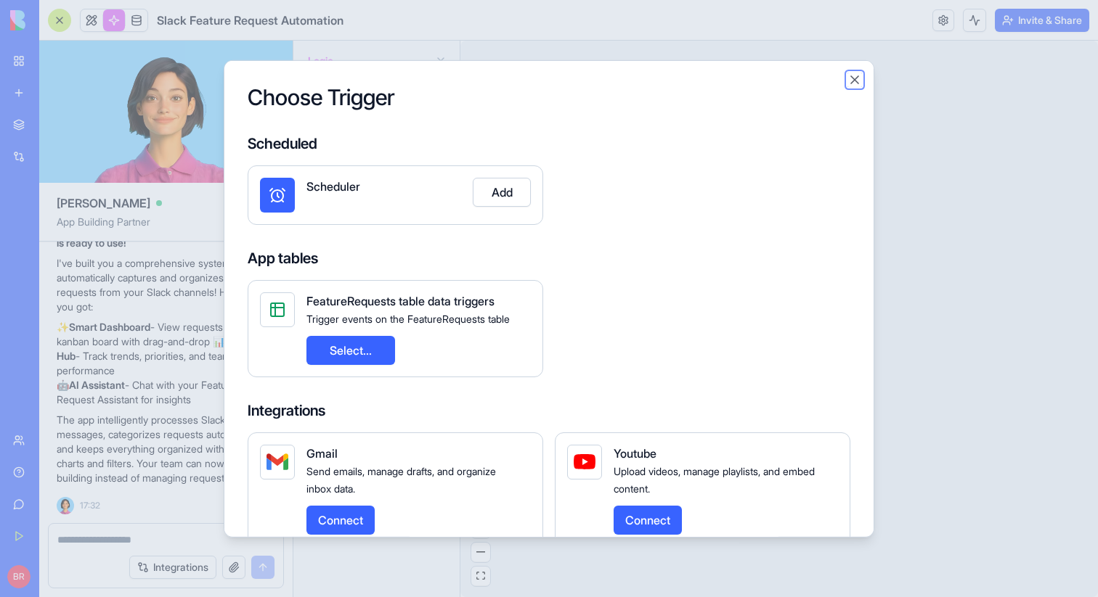
click at [854, 79] on button "Close" at bounding box center [854, 79] width 15 height 15
